Goal: Find specific page/section: Locate a particular part of the current website

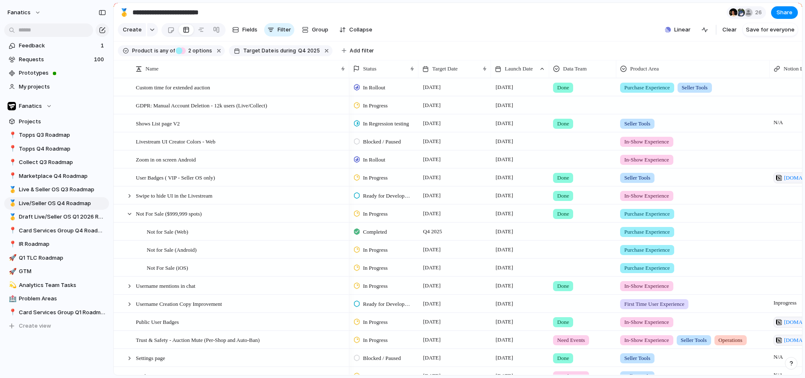
scroll to position [0, 0]
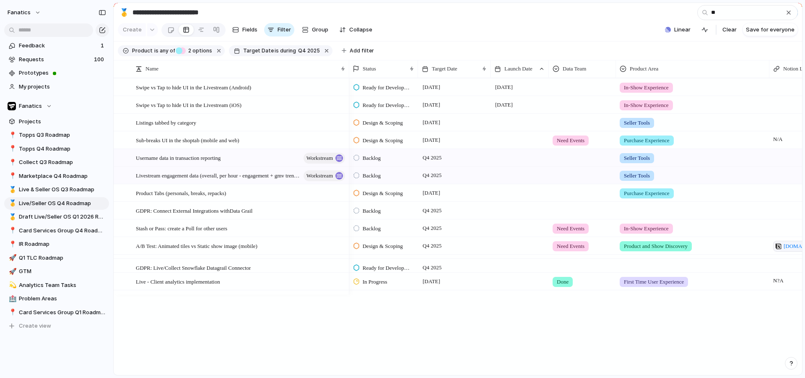
type input "*"
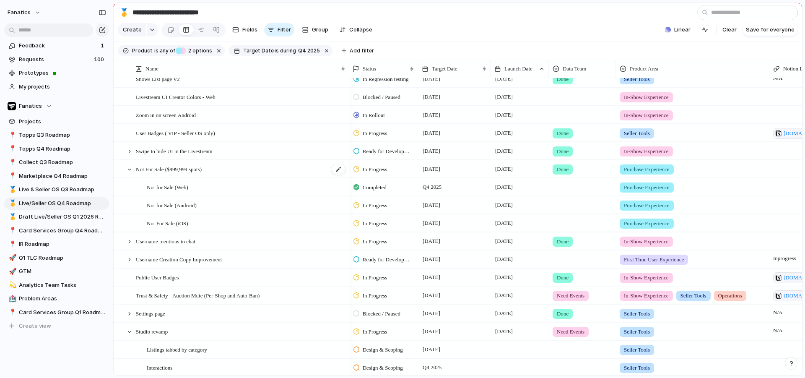
scroll to position [46, 0]
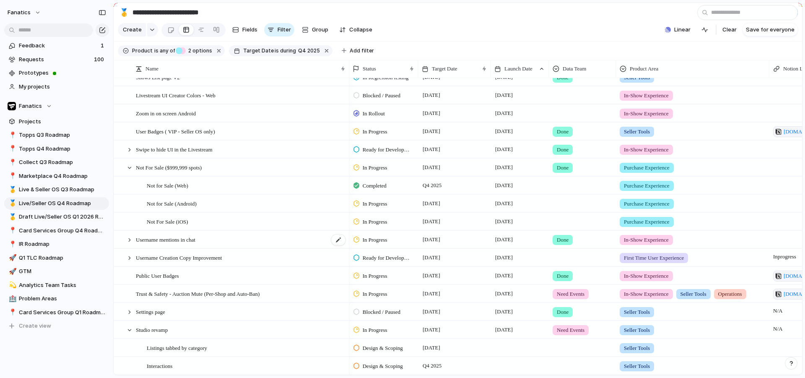
click at [190, 242] on span "Username mentions in chat" at bounding box center [166, 239] width 60 height 10
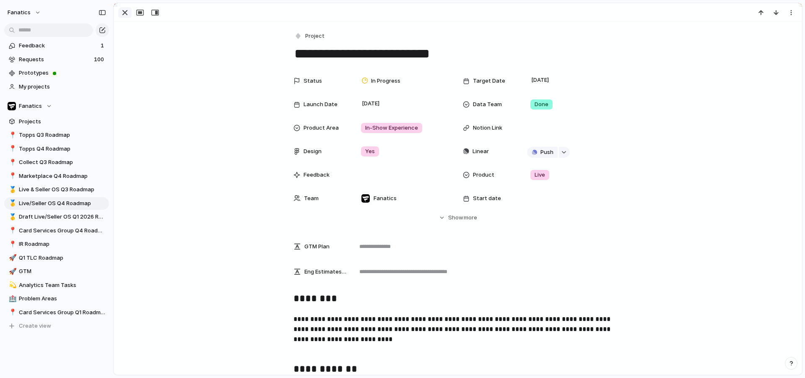
click at [126, 12] on div "button" at bounding box center [125, 13] width 10 height 10
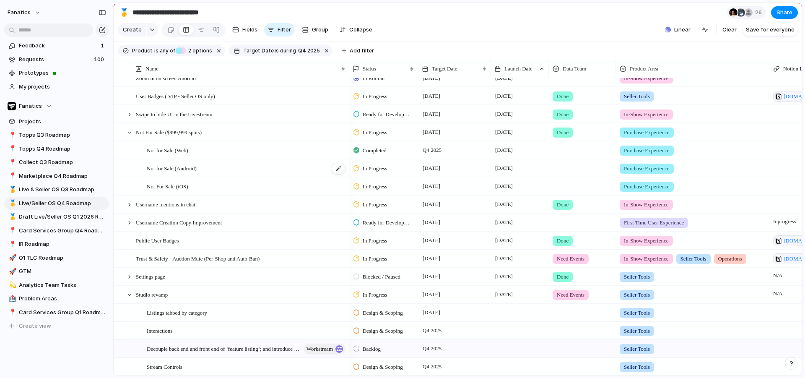
scroll to position [87, 0]
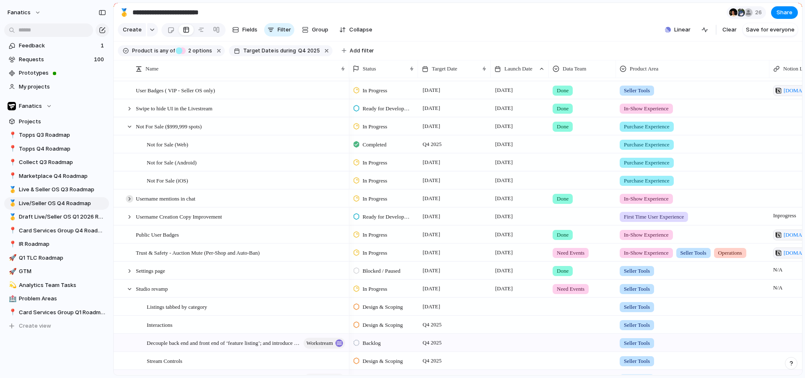
click at [130, 198] on div at bounding box center [130, 199] width 8 height 8
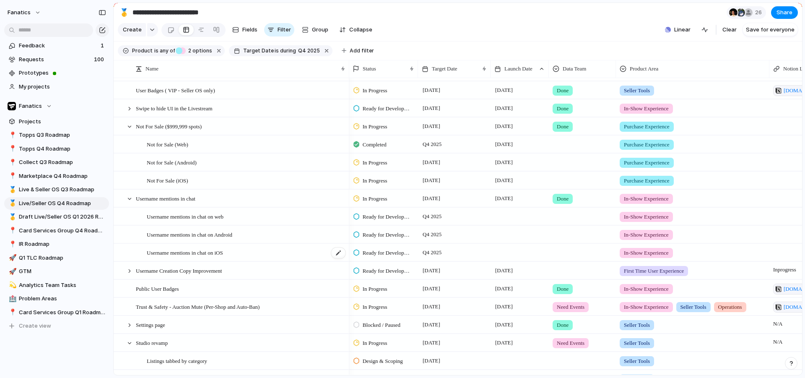
scroll to position [100, 0]
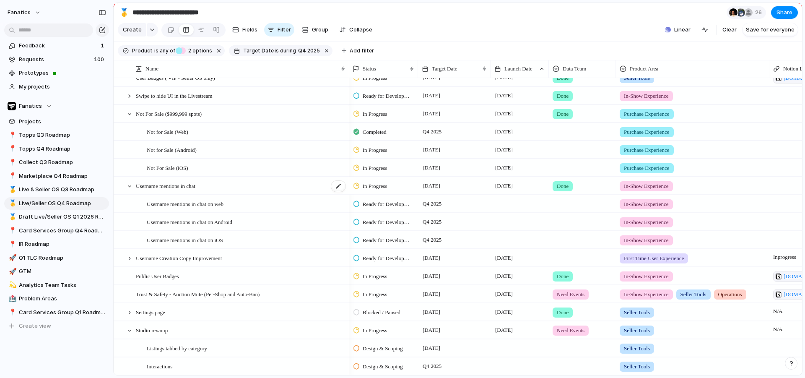
click at [184, 188] on span "Username mentions in chat" at bounding box center [166, 186] width 60 height 10
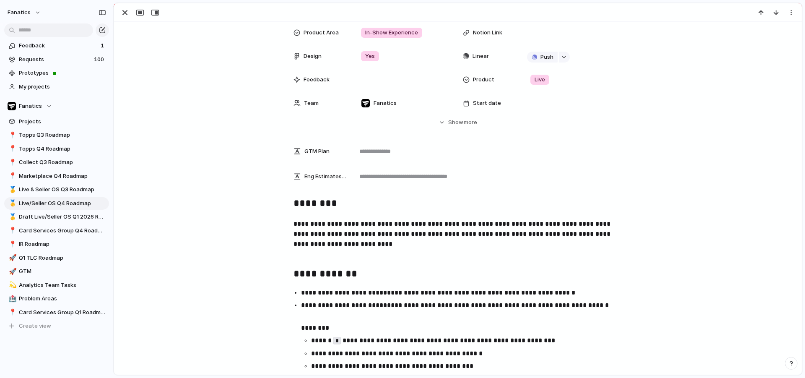
scroll to position [99, 0]
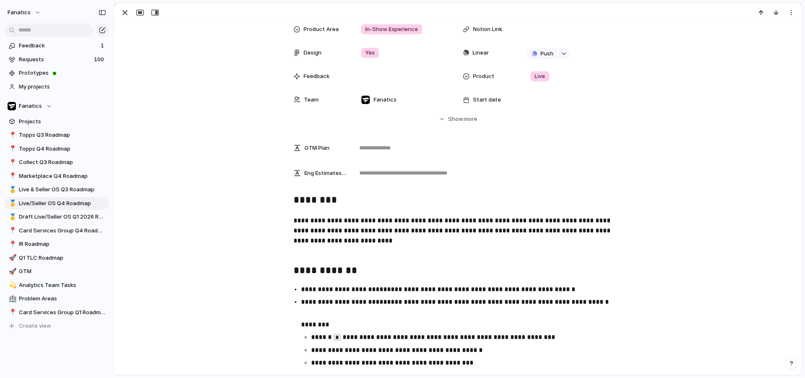
click at [399, 242] on p "**********" at bounding box center [457, 236] width 329 height 40
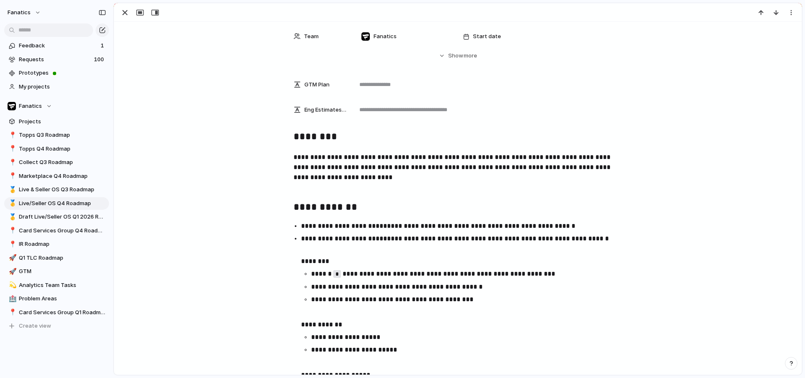
scroll to position [0, 0]
